Goal: Transaction & Acquisition: Obtain resource

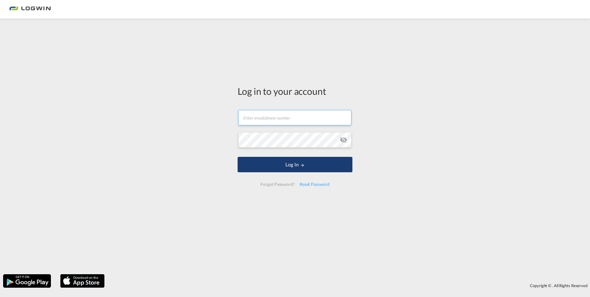
type input "Jitka.Vopenkova@logwin-logistics.com"
click at [263, 169] on button "Log In" at bounding box center [295, 164] width 115 height 15
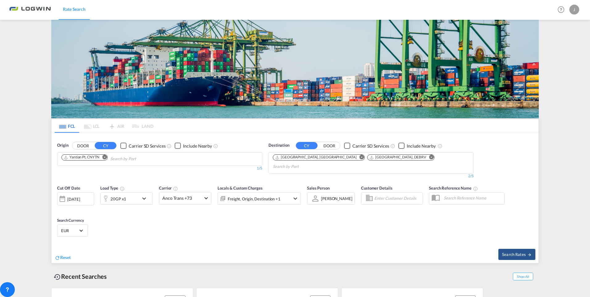
click at [105, 155] on md-icon "Remove" at bounding box center [104, 157] width 5 height 5
click at [126, 157] on body "Rate Search Rate Search Help Resources Product Release J My Profile Logout FCL …" at bounding box center [295, 148] width 590 height 297
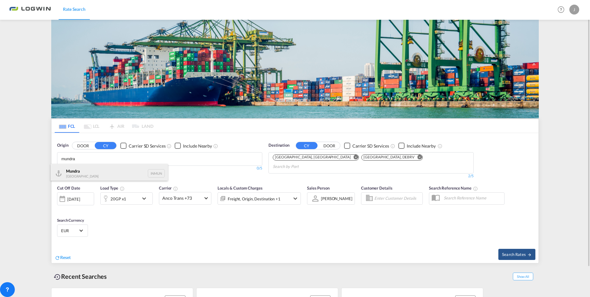
type input "mundra"
click at [99, 168] on div "Mundra India INMUN" at bounding box center [109, 173] width 117 height 19
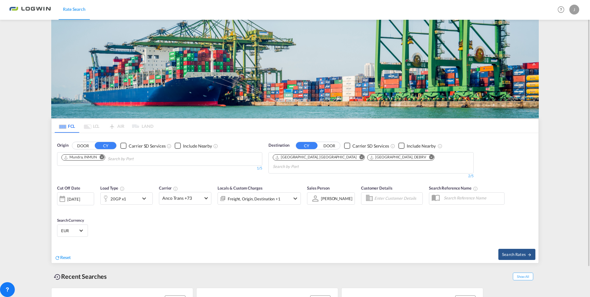
click at [429, 156] on md-icon "Remove" at bounding box center [431, 157] width 5 height 5
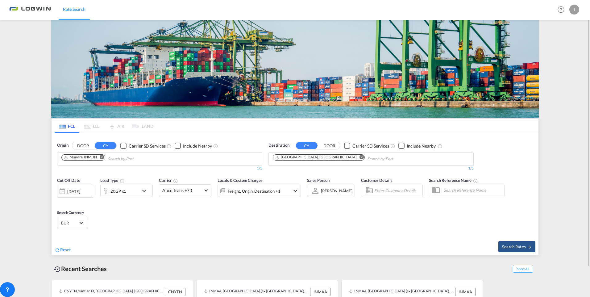
click at [360, 158] on md-icon "Remove" at bounding box center [362, 157] width 5 height 5
click at [298, 158] on body "Rate Search Rate Search Help Resources Product Release J My Profile Logout FCL …" at bounding box center [295, 148] width 590 height 297
click at [333, 145] on button "DOOR" at bounding box center [330, 145] width 22 height 7
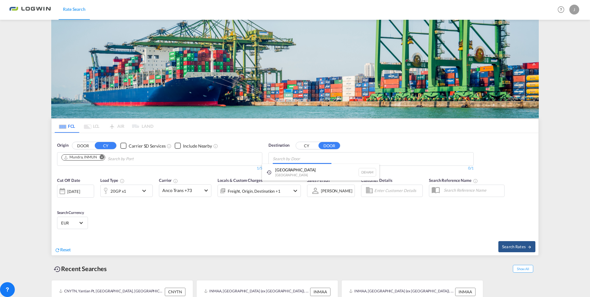
click at [287, 160] on body "Rate Search Rate Search Help Resources Product Release J My Profile Logout FCL …" at bounding box center [295, 148] width 590 height 297
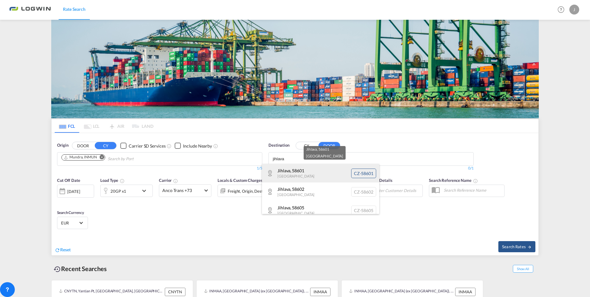
type input "jihlava"
click at [287, 169] on div "Jihlava , 58601 Czech Republic CZ-58601" at bounding box center [320, 173] width 117 height 19
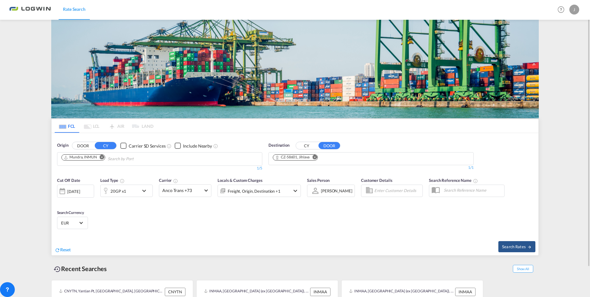
click at [143, 190] on md-icon "icon-chevron-down" at bounding box center [145, 190] width 10 height 7
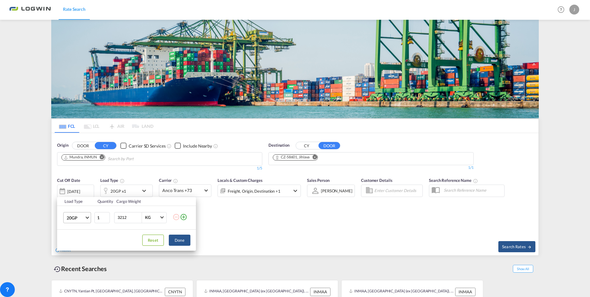
click at [86, 218] on md-select-value "20GP" at bounding box center [78, 217] width 25 height 10
drag, startPoint x: 181, startPoint y: 244, endPoint x: 191, endPoint y: 246, distance: 11.1
click at [181, 244] on md-backdrop at bounding box center [295, 148] width 590 height 297
click at [390, 209] on div "Load Type Quantity Cargo Weight 20GP 1 3212 KG KG Load type addition is restric…" at bounding box center [295, 148] width 590 height 297
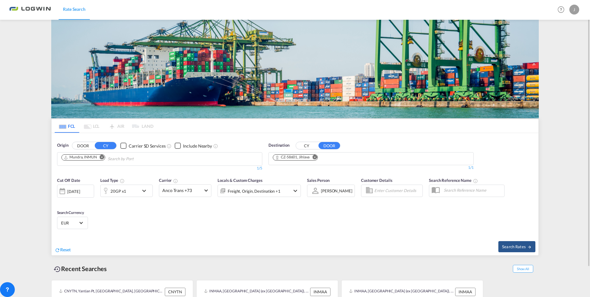
click at [521, 252] on div "Search Rates" at bounding box center [418, 247] width 242 height 18
click at [526, 247] on span "Search Rates" at bounding box center [517, 246] width 30 height 5
type input "INMUN to 58601 / 18 Aug 2025"
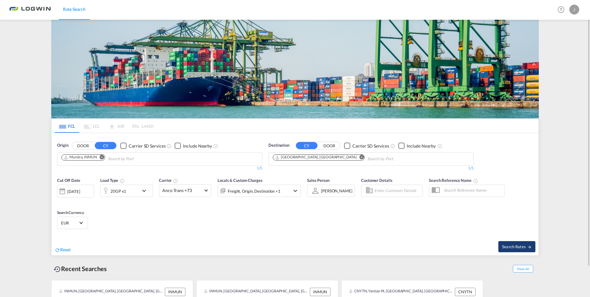
click at [524, 247] on span "Search Rates" at bounding box center [517, 246] width 30 height 5
type input "INMUN to DEHAM / 18 Aug 2025"
